Goal: Task Accomplishment & Management: Use online tool/utility

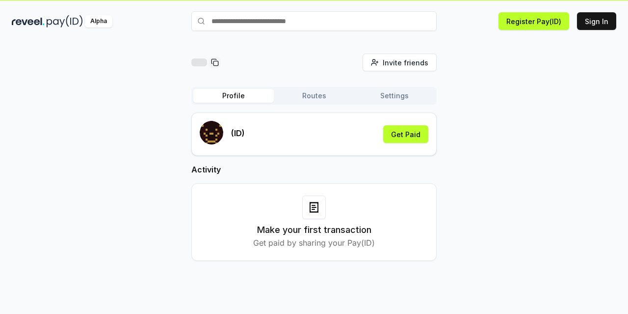
scroll to position [28, 0]
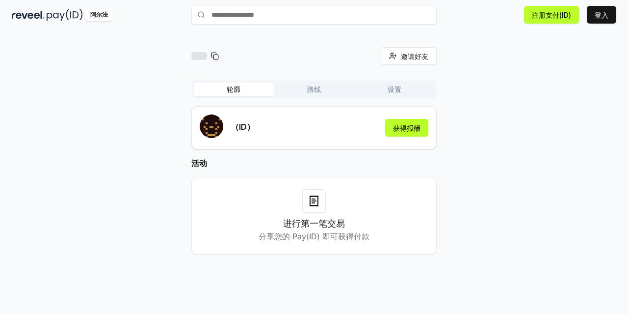
click at [318, 204] on icon at bounding box center [314, 201] width 8 height 10
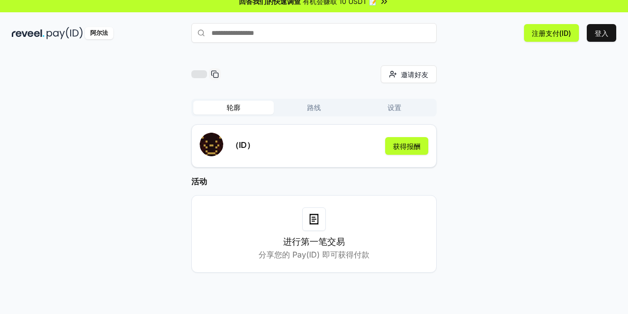
scroll to position [0, 0]
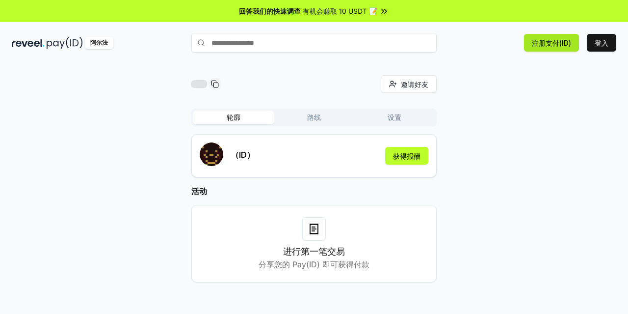
click at [559, 47] on font "注册支付(ID)" at bounding box center [551, 43] width 39 height 10
click at [601, 41] on font "登入" at bounding box center [602, 43] width 14 height 8
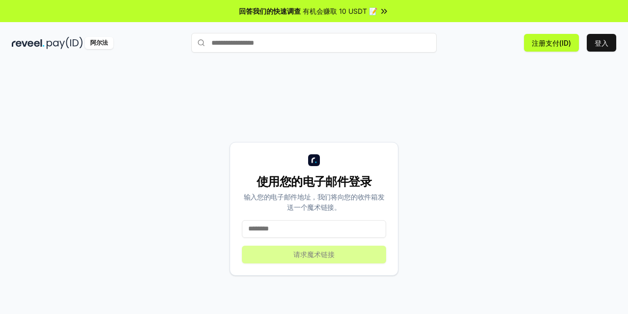
click at [333, 227] on input at bounding box center [314, 229] width 144 height 18
type input "*"
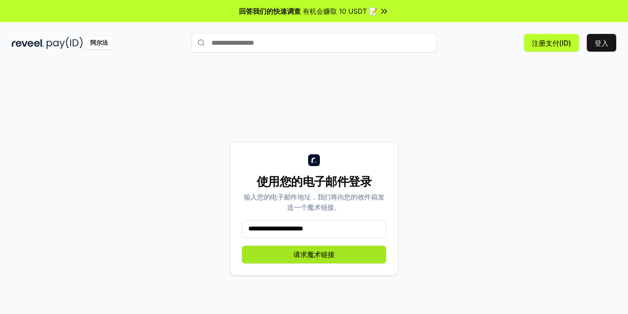
type input "**********"
click at [324, 258] on font "请求魔术链接" at bounding box center [314, 254] width 41 height 8
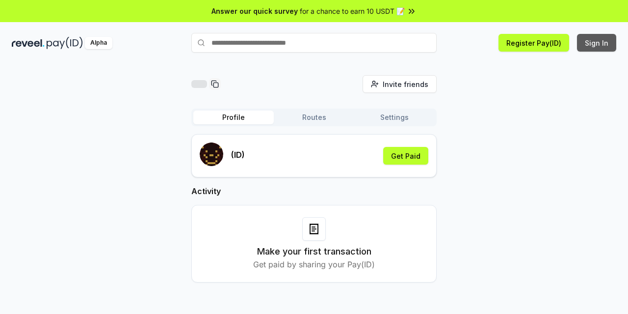
click at [602, 45] on button "Sign In" at bounding box center [596, 43] width 39 height 18
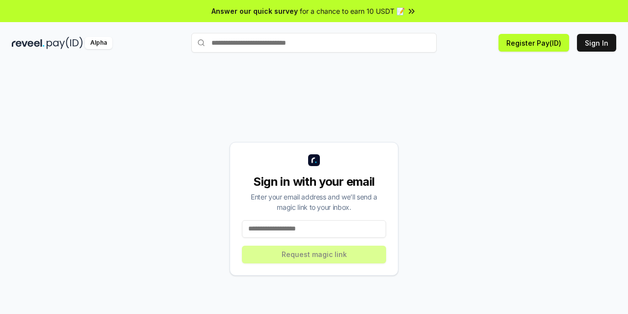
click at [333, 233] on input at bounding box center [314, 229] width 144 height 18
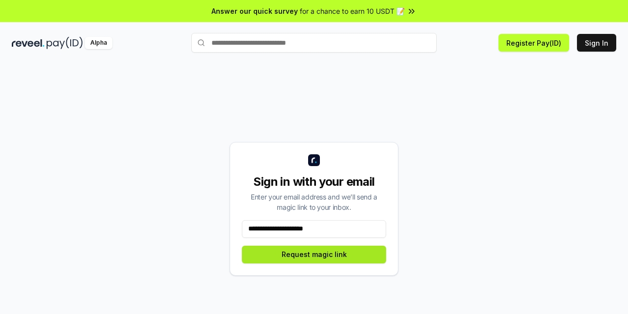
type input "**********"
click at [307, 247] on button "Request magic link" at bounding box center [314, 254] width 144 height 18
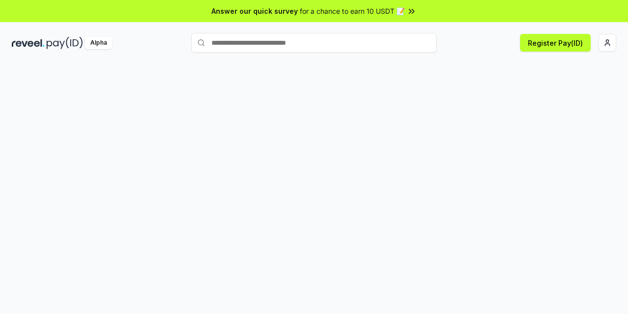
scroll to position [28, 0]
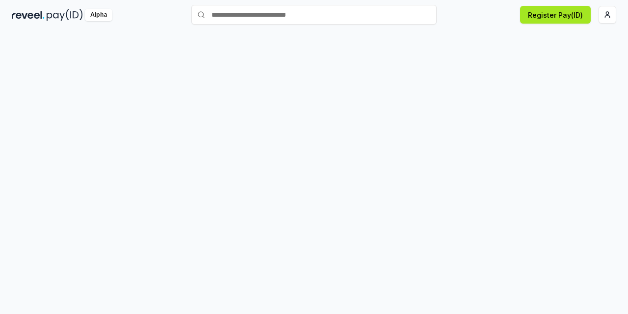
click at [555, 22] on button "Register Pay(ID)" at bounding box center [555, 15] width 71 height 18
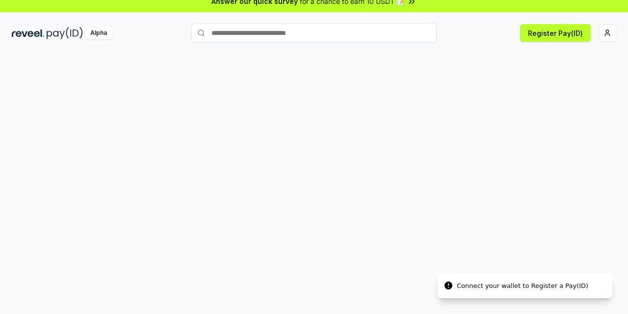
scroll to position [0, 0]
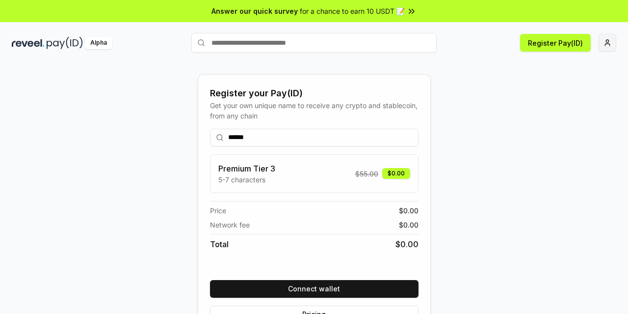
type input "******"
click at [600, 43] on html "Answer our quick survey for a chance to earn 10 USDT 📝 Alpha Register Pay(ID) R…" at bounding box center [314, 157] width 628 height 314
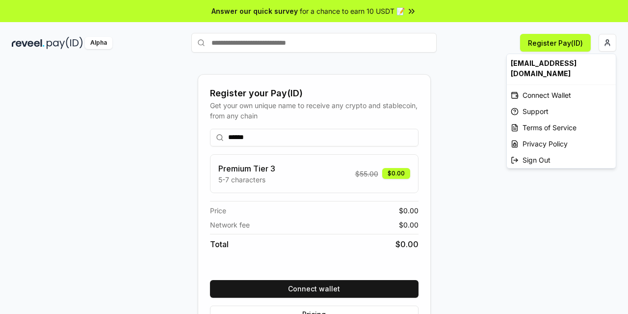
click at [326, 286] on html "Answer our quick survey for a chance to earn 10 USDT 📝 Alpha Register Pay(ID) R…" at bounding box center [314, 157] width 628 height 314
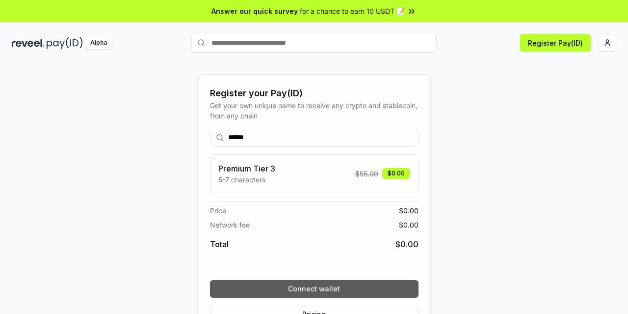
click at [326, 286] on button "Connect wallet" at bounding box center [314, 289] width 209 height 18
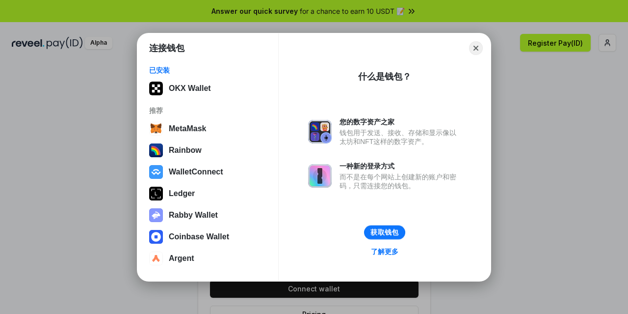
click at [395, 231] on button "获取钱包" at bounding box center [384, 232] width 41 height 14
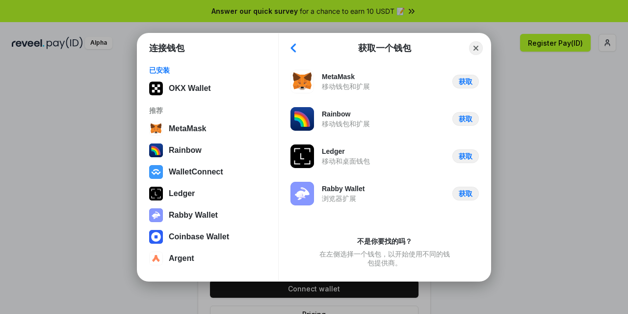
click at [296, 50] on button "Back" at bounding box center [293, 48] width 15 height 14
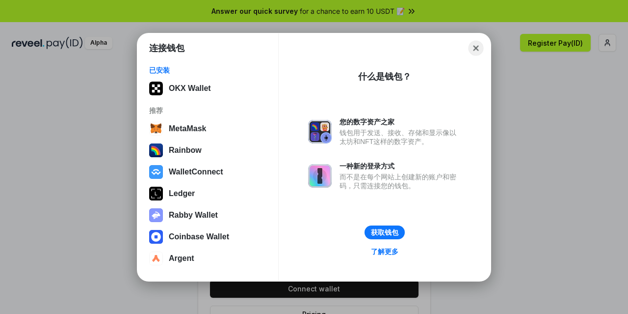
click at [473, 49] on button "Close" at bounding box center [476, 47] width 15 height 15
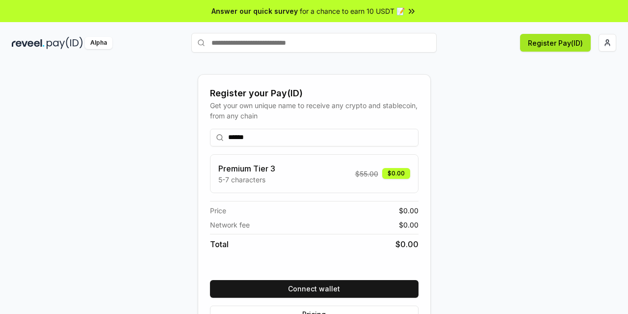
click at [567, 42] on button "Register Pay(ID)" at bounding box center [555, 43] width 71 height 18
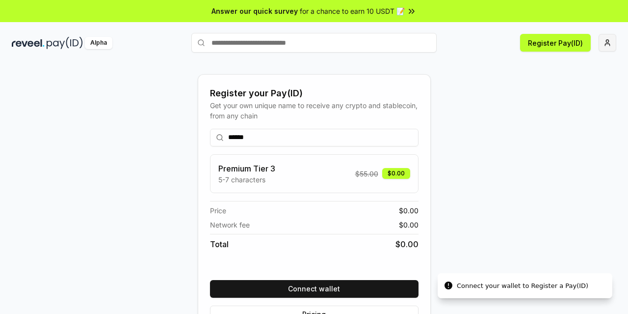
click at [604, 43] on html "Answer our quick survey for a chance to earn 10 USDT 📝 Alpha Register Pay(ID) C…" at bounding box center [314, 157] width 628 height 314
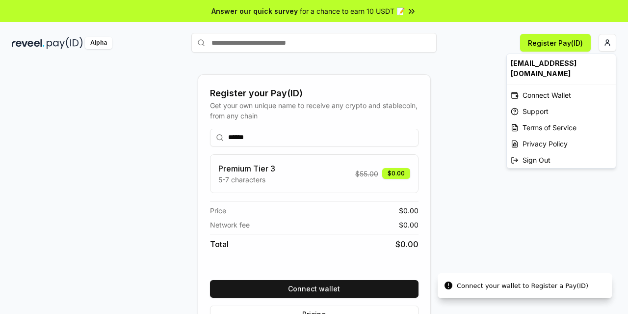
click at [492, 169] on html "Answer our quick survey for a chance to earn 10 USDT 📝 Alpha Register Pay(ID) C…" at bounding box center [314, 157] width 628 height 314
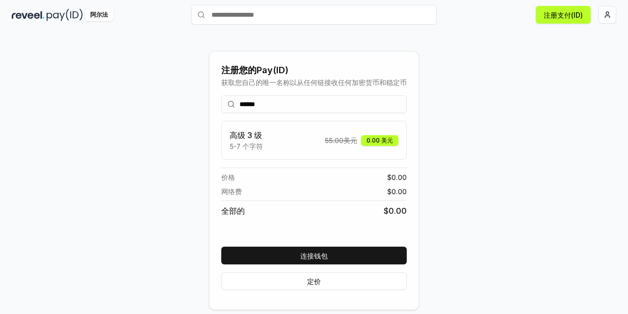
scroll to position [28, 0]
click at [342, 285] on button "定价" at bounding box center [314, 281] width 186 height 18
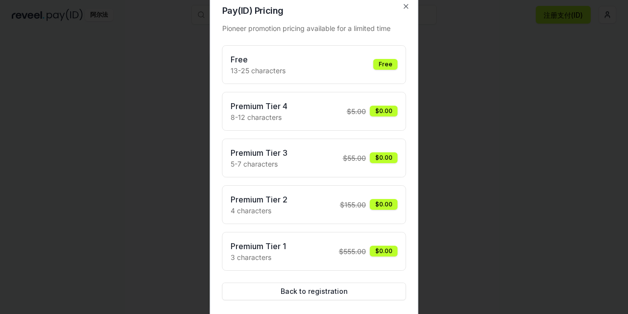
click at [313, 64] on div "Free 13-25 characters Free" at bounding box center [314, 65] width 167 height 22
click at [407, 7] on icon "button" at bounding box center [407, 6] width 4 height 4
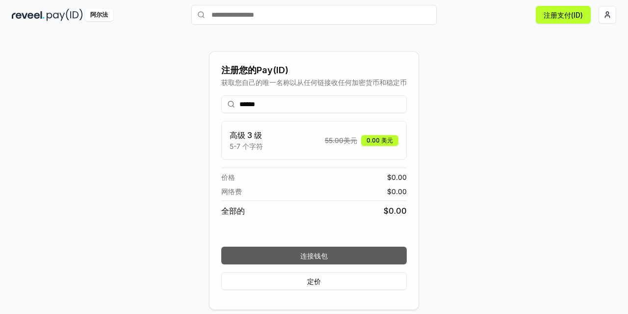
click at [329, 255] on button "连接钱包" at bounding box center [314, 255] width 186 height 18
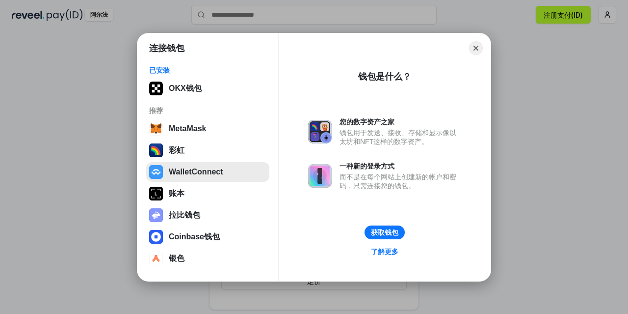
click at [215, 173] on button "WalletConnect" at bounding box center [207, 172] width 123 height 20
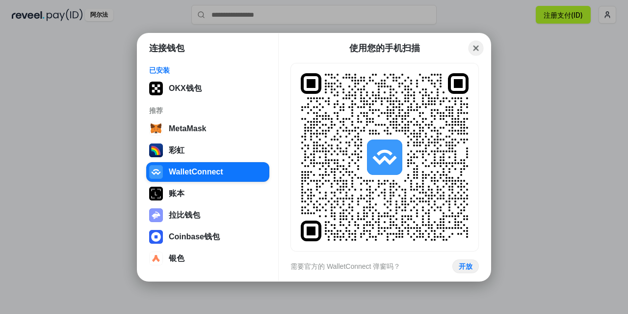
click at [477, 46] on button "Close" at bounding box center [476, 47] width 15 height 15
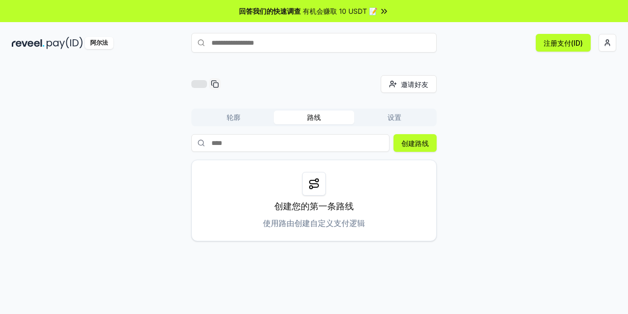
click at [345, 6] on span "有机会赚取 10 USDT 📝" at bounding box center [340, 11] width 75 height 10
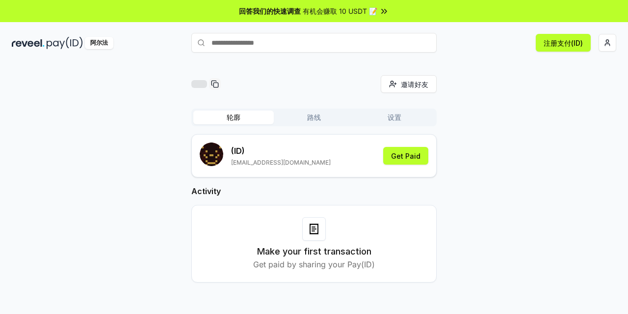
click at [242, 123] on button "轮廓" at bounding box center [233, 117] width 81 height 14
click at [407, 157] on font "获得报酬" at bounding box center [406, 156] width 27 height 8
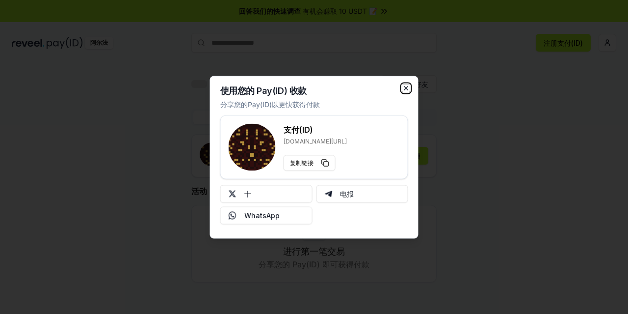
click at [406, 89] on icon "button" at bounding box center [407, 88] width 8 height 8
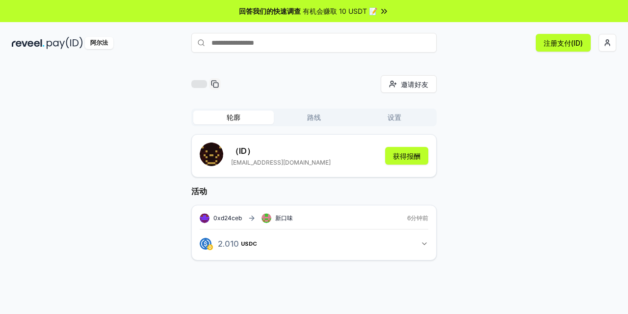
click at [420, 244] on button "2.010 USDC 2.01 USDC" at bounding box center [314, 243] width 229 height 17
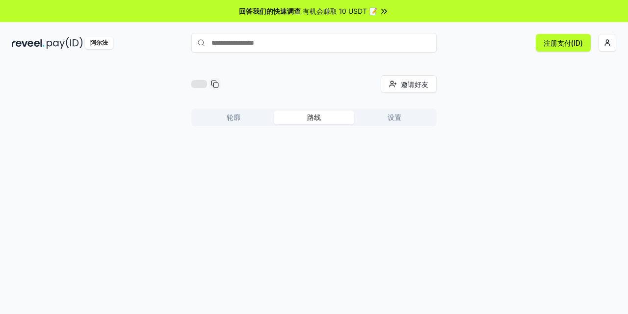
click at [322, 116] on button "路线" at bounding box center [314, 117] width 81 height 14
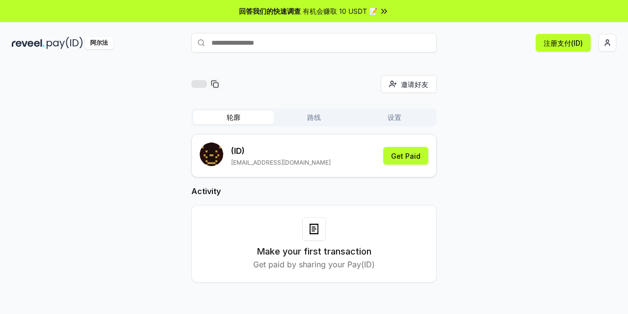
click at [239, 116] on font "轮廓" at bounding box center [234, 117] width 14 height 8
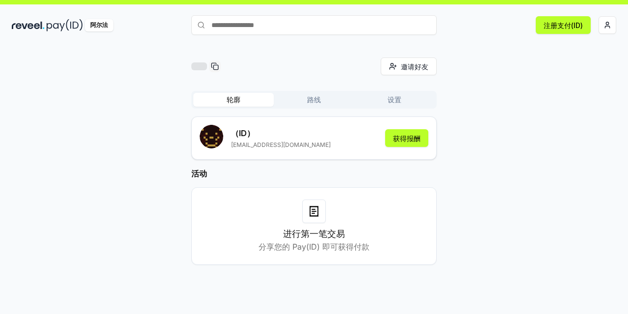
scroll to position [28, 0]
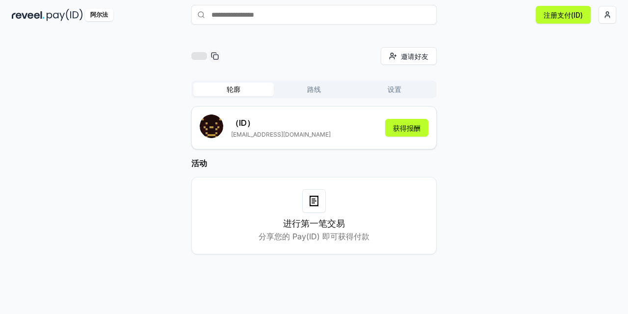
click at [390, 90] on font "设置" at bounding box center [395, 89] width 14 height 8
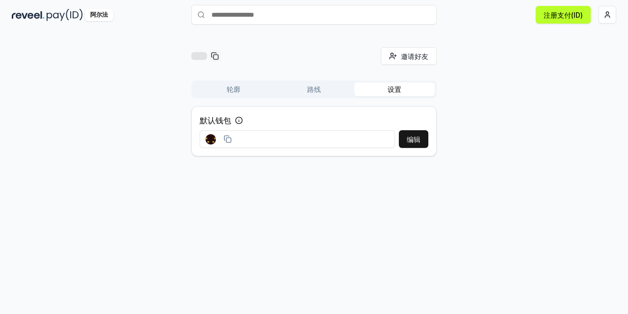
click at [320, 90] on font "路线" at bounding box center [314, 89] width 14 height 8
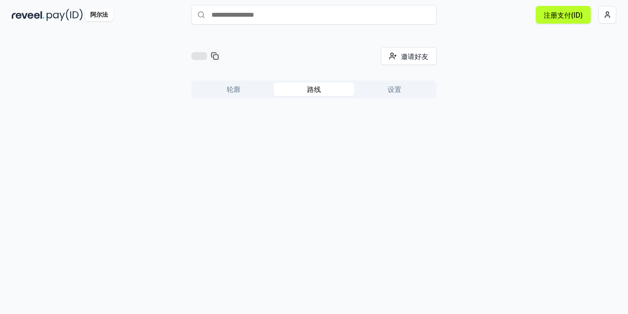
click at [239, 88] on font "轮廓" at bounding box center [234, 89] width 14 height 8
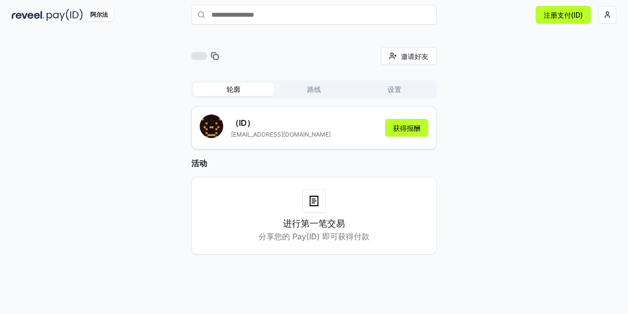
click at [324, 211] on div at bounding box center [314, 201] width 24 height 24
click at [318, 203] on icon at bounding box center [314, 201] width 8 height 10
drag, startPoint x: 229, startPoint y: 123, endPoint x: 236, endPoint y: 125, distance: 7.1
click at [230, 126] on div "（ID） lizhibin1991@gmail.com" at bounding box center [265, 127] width 131 height 27
click at [259, 123] on p "（ID）" at bounding box center [281, 123] width 100 height 12
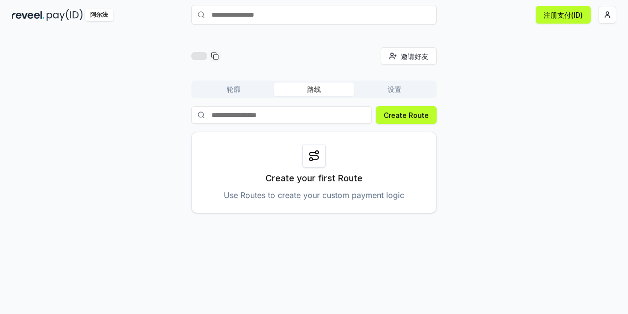
click at [315, 95] on button "路线" at bounding box center [314, 89] width 81 height 14
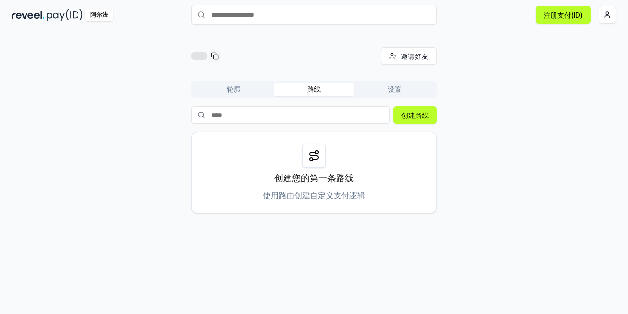
click at [408, 90] on button "设置" at bounding box center [394, 89] width 81 height 14
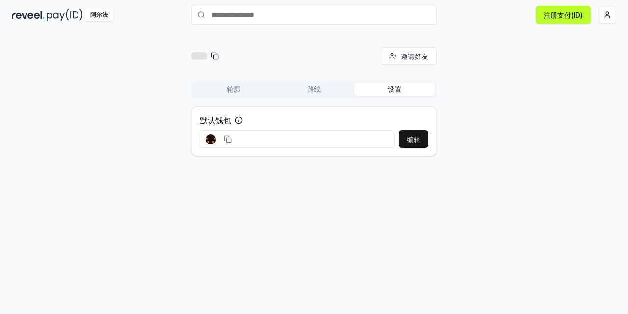
click at [276, 136] on input at bounding box center [297, 139] width 195 height 18
click at [211, 140] on rect at bounding box center [212, 140] width 2 height 2
click at [233, 88] on font "轮廓" at bounding box center [234, 89] width 14 height 8
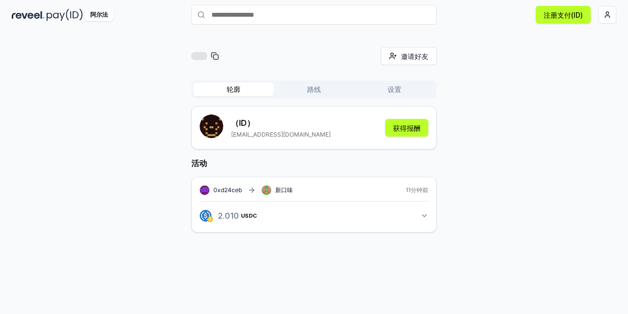
click at [424, 218] on icon "button" at bounding box center [425, 216] width 8 height 8
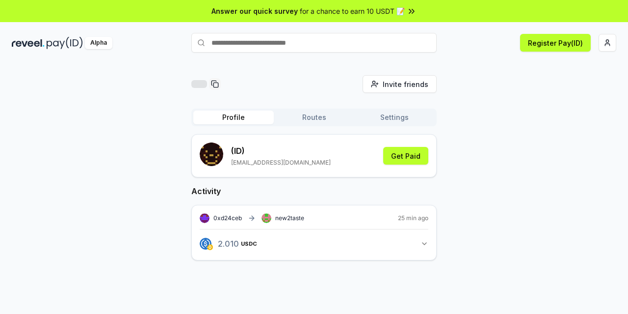
click at [317, 111] on button "Routes" at bounding box center [314, 117] width 81 height 14
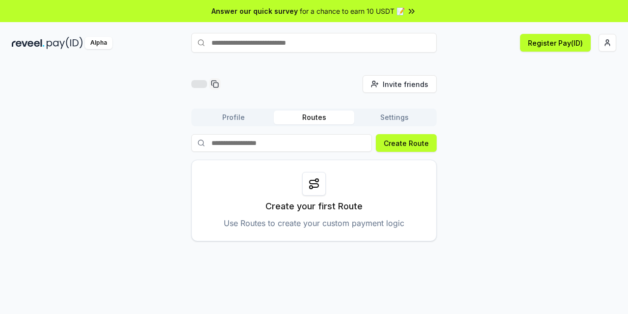
click at [311, 189] on circle at bounding box center [311, 187] width 3 height 3
click at [316, 189] on icon at bounding box center [314, 184] width 12 height 12
click at [319, 182] on icon at bounding box center [314, 184] width 12 height 12
click at [408, 138] on button "Create Route" at bounding box center [406, 143] width 61 height 18
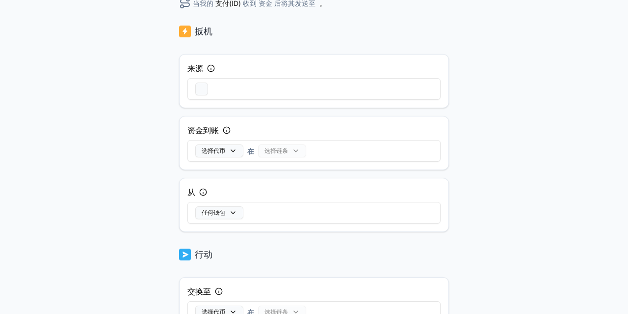
scroll to position [172, 0]
click at [196, 90] on button "button" at bounding box center [201, 89] width 13 height 13
click at [199, 89] on button "button" at bounding box center [201, 89] width 13 height 13
click at [222, 150] on font "选择代币" at bounding box center [214, 150] width 24 height 7
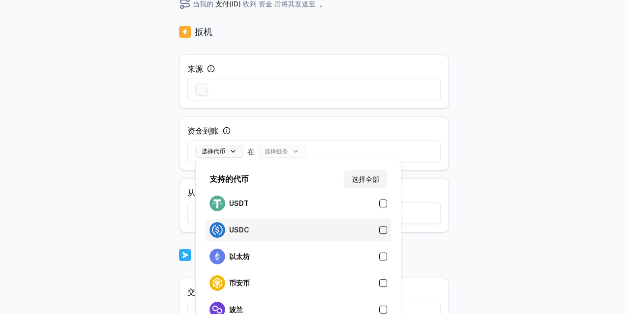
click at [377, 224] on div "USDC" at bounding box center [299, 230] width 178 height 16
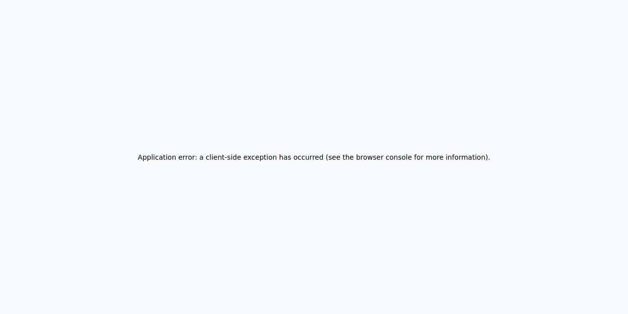
scroll to position [0, 0]
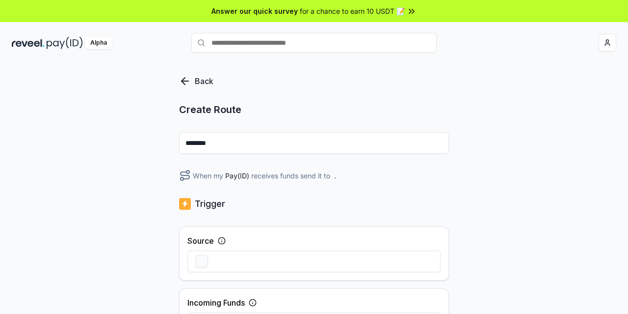
click at [236, 140] on input "********" at bounding box center [314, 143] width 270 height 22
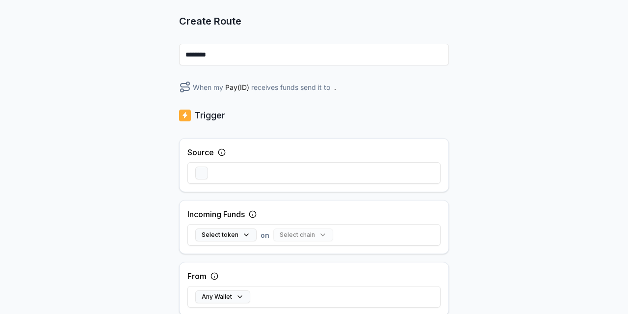
scroll to position [98, 0]
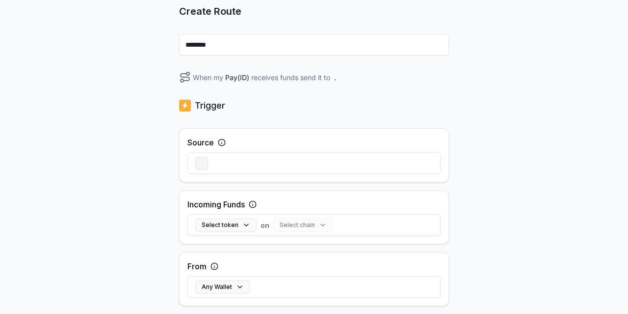
click at [207, 164] on button "button" at bounding box center [201, 163] width 13 height 13
click at [221, 141] on icon at bounding box center [222, 142] width 8 height 8
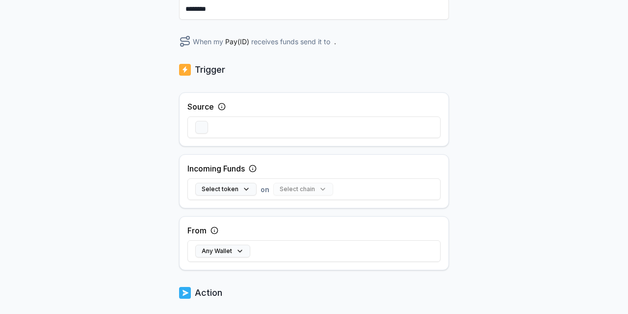
scroll to position [196, 0]
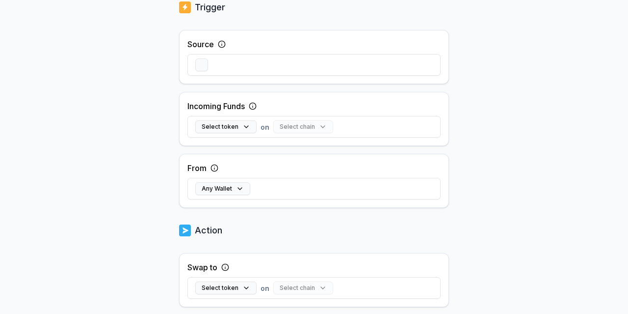
click at [243, 135] on div "Select token on Select chain" at bounding box center [314, 126] width 253 height 28
click at [243, 130] on button "Select token" at bounding box center [225, 126] width 61 height 13
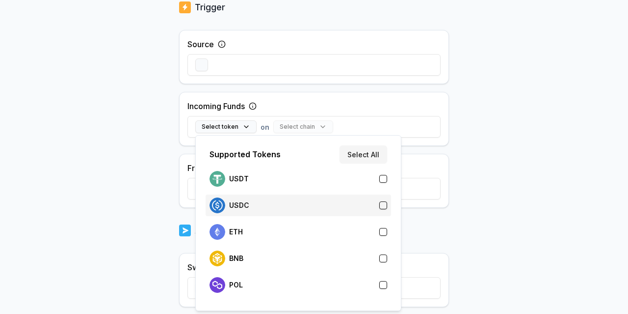
click at [257, 200] on div "USDC" at bounding box center [299, 205] width 178 height 16
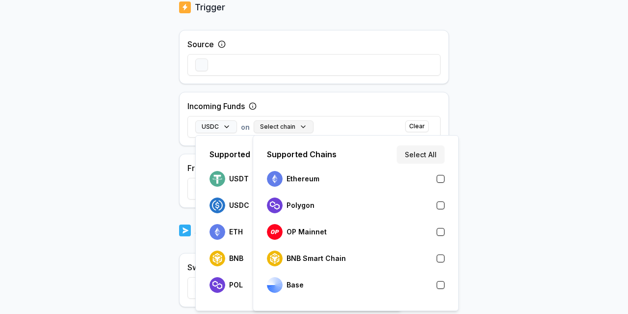
click at [296, 124] on button "Select chain" at bounding box center [284, 126] width 60 height 13
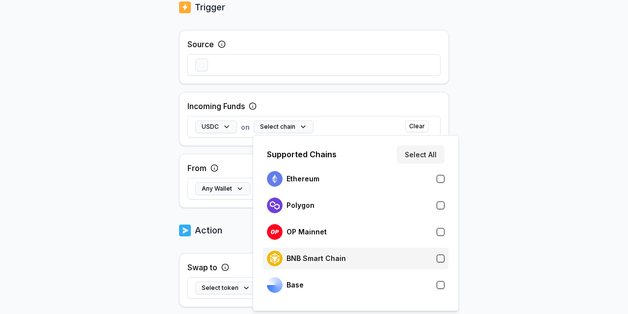
click at [314, 260] on p "BNB Smart Chain" at bounding box center [316, 258] width 59 height 8
click at [489, 188] on body "Answer our quick survey for a chance to earn 10 USDT 📝 Alpha Register Pay(ID) B…" at bounding box center [314, 157] width 628 height 314
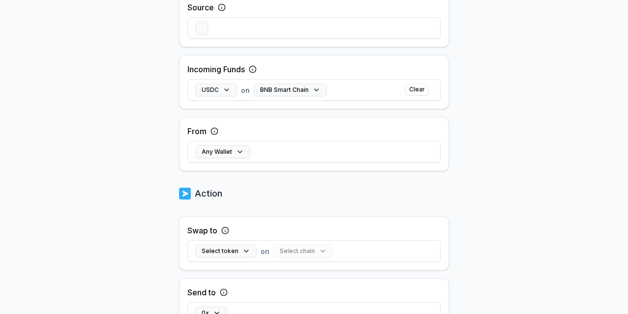
scroll to position [245, 0]
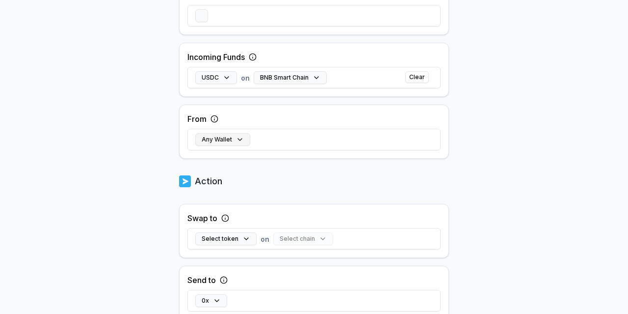
click at [219, 140] on button "Any Wallet" at bounding box center [222, 139] width 55 height 13
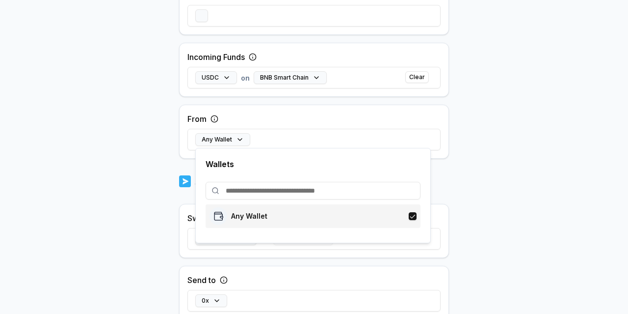
click at [256, 214] on p "Any Wallet" at bounding box center [249, 216] width 36 height 8
click at [490, 180] on body "Answer our quick survey for a chance to earn 10 USDT 📝 Alpha Register Pay(ID) B…" at bounding box center [314, 157] width 628 height 314
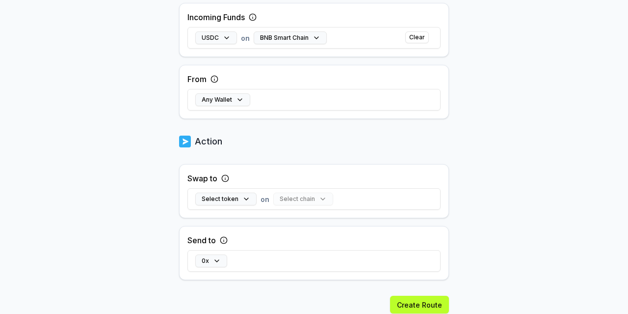
scroll to position [319, 0]
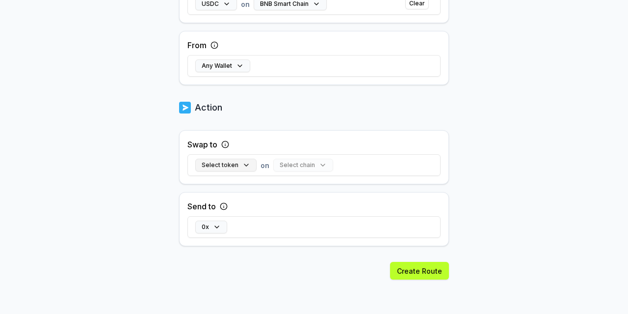
click at [242, 167] on button "Select token" at bounding box center [225, 165] width 61 height 13
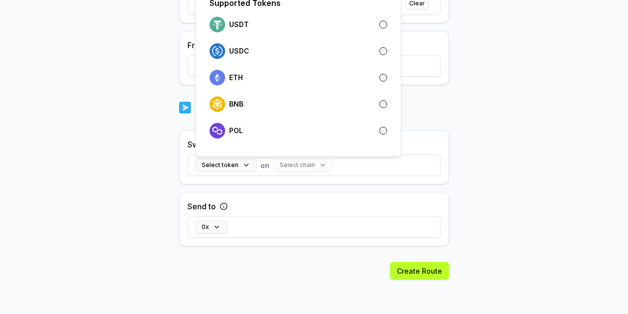
click at [547, 179] on body "Answer our quick survey for a chance to earn 10 USDT 📝 Alpha Register Pay(ID) B…" at bounding box center [314, 157] width 628 height 314
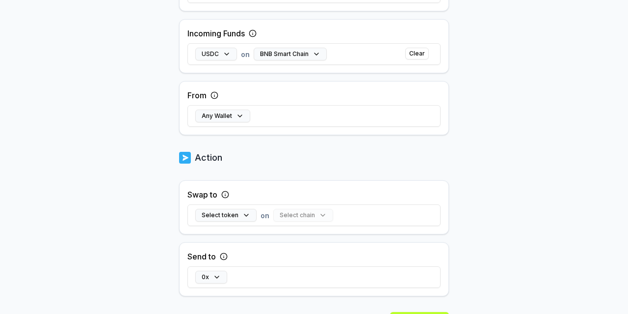
scroll to position [270, 0]
click at [286, 216] on div "Select chain" at bounding box center [303, 214] width 60 height 13
click at [235, 216] on button "Select token" at bounding box center [225, 214] width 61 height 13
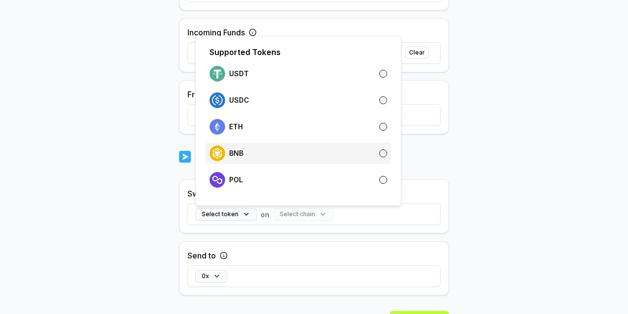
click at [246, 154] on div "BNB" at bounding box center [299, 153] width 178 height 16
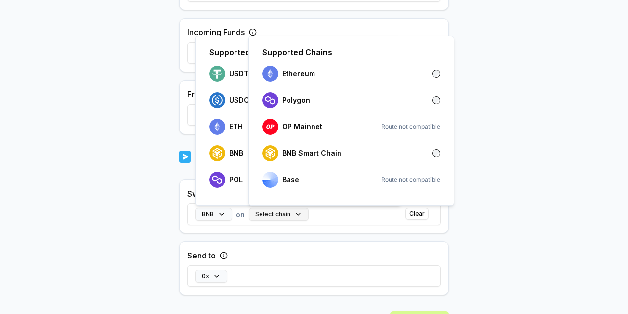
click at [284, 218] on button "Select chain" at bounding box center [279, 214] width 60 height 13
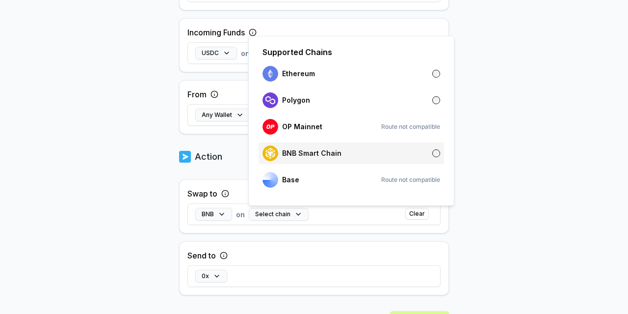
click at [317, 149] on p "BNB Smart Chain" at bounding box center [311, 153] width 59 height 8
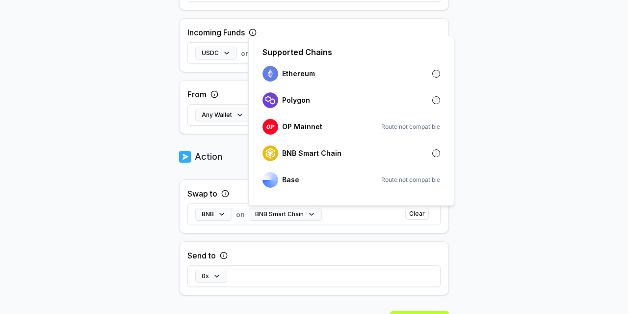
click at [493, 229] on body "Answer our quick survey for a chance to earn 10 USDT 📝 Alpha Register Pay(ID) B…" at bounding box center [314, 157] width 628 height 314
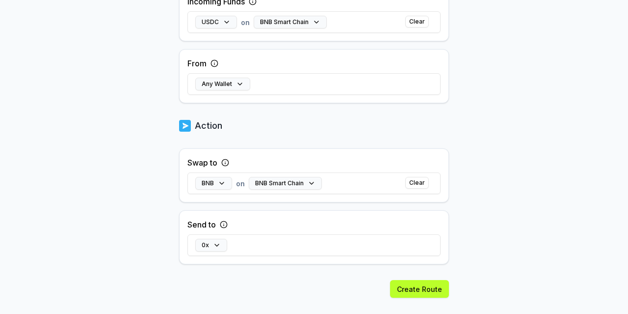
scroll to position [331, 0]
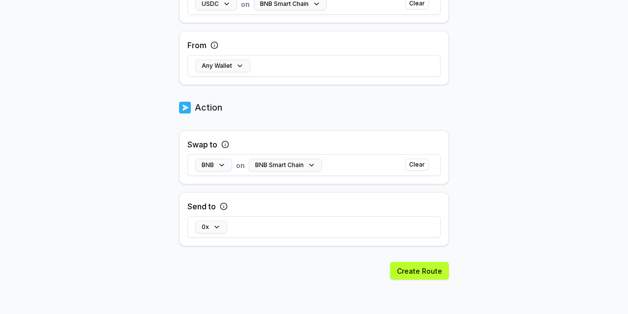
click at [224, 145] on icon at bounding box center [225, 144] width 8 height 8
click at [226, 144] on icon at bounding box center [225, 144] width 8 height 8
click at [217, 223] on button "0x" at bounding box center [211, 226] width 32 height 13
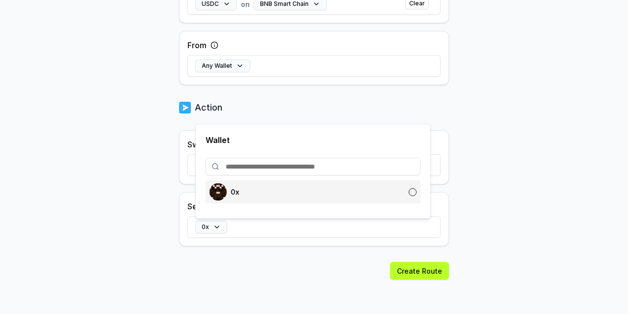
click at [226, 189] on rect at bounding box center [218, 191] width 17 height 17
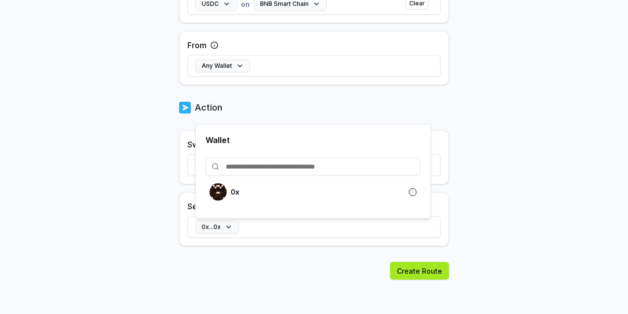
click at [411, 267] on button "Create Route" at bounding box center [419, 271] width 59 height 18
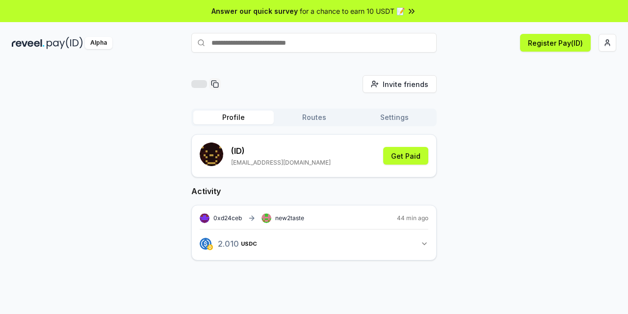
scroll to position [28, 0]
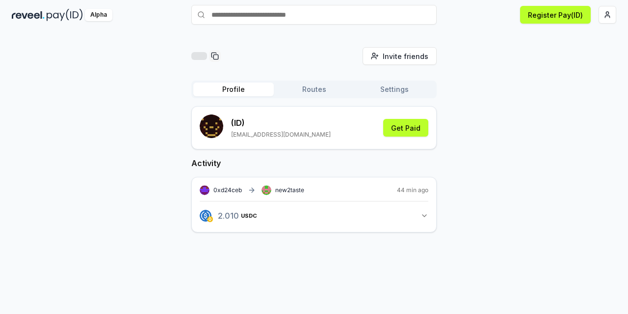
click at [414, 189] on span "44 min ago" at bounding box center [412, 190] width 31 height 8
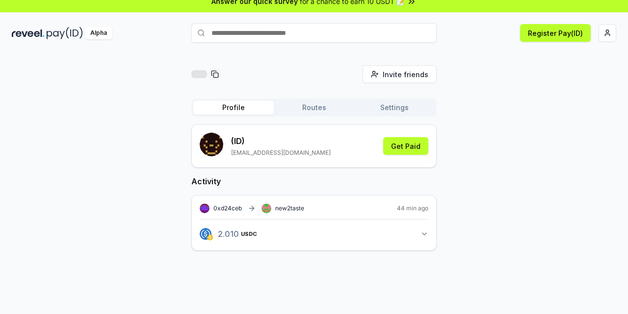
scroll to position [0, 0]
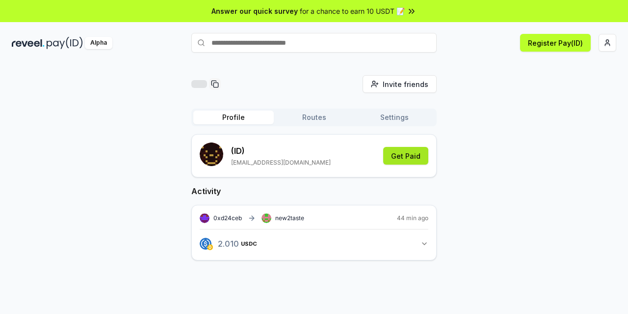
click at [406, 159] on button "Get Paid" at bounding box center [405, 156] width 45 height 18
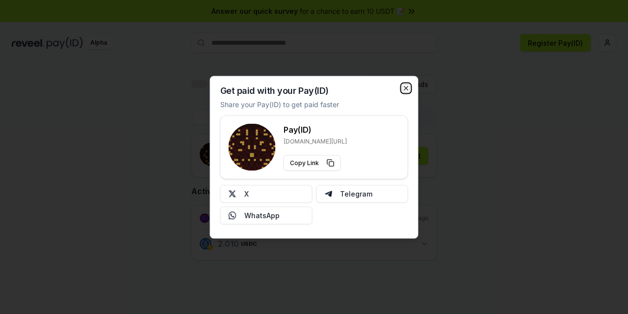
click at [410, 86] on icon "button" at bounding box center [407, 88] width 8 height 8
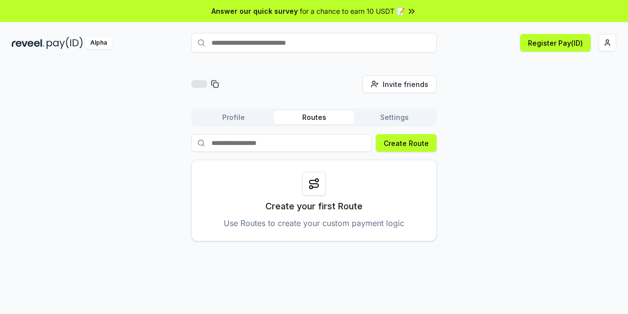
click at [241, 123] on button "Profile" at bounding box center [233, 117] width 81 height 14
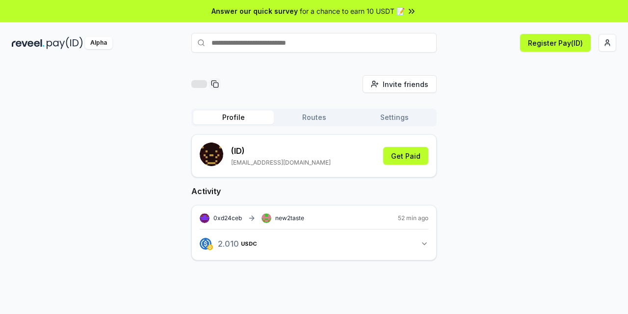
drag, startPoint x: 314, startPoint y: 44, endPoint x: 293, endPoint y: 40, distance: 21.9
click at [293, 40] on input "text" at bounding box center [313, 43] width 245 height 20
click at [483, 243] on div "Invite friends Invite Profile Routes Settings (ID) [EMAIL_ADDRESS][DOMAIN_NAME]…" at bounding box center [314, 175] width 605 height 201
